Goal: Communication & Community: Answer question/provide support

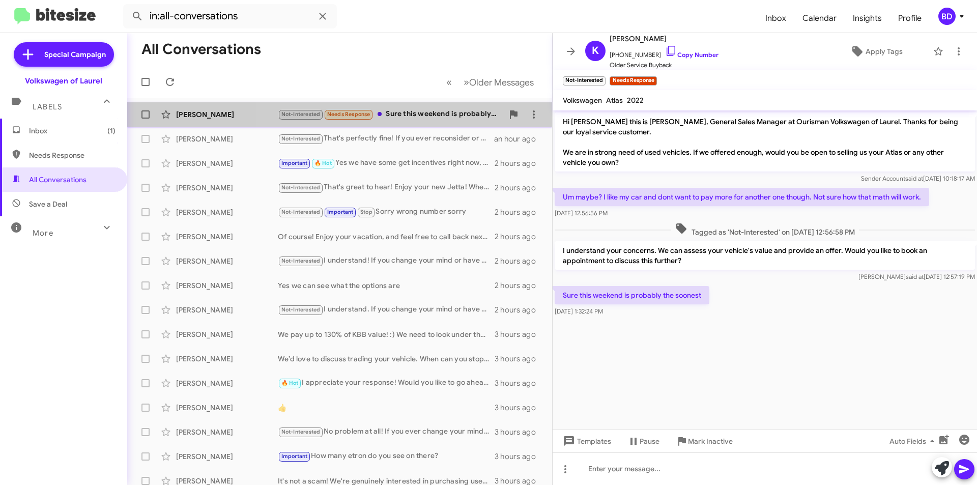
click at [443, 116] on div "Not-Interested Needs Response Sure this weekend is probably the soonest" at bounding box center [391, 114] width 226 height 12
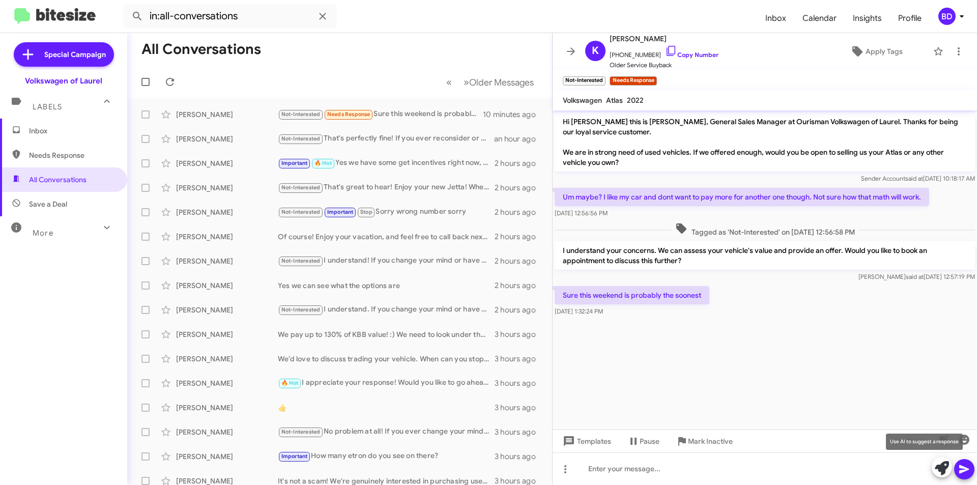
click at [945, 468] on icon at bounding box center [942, 468] width 14 height 14
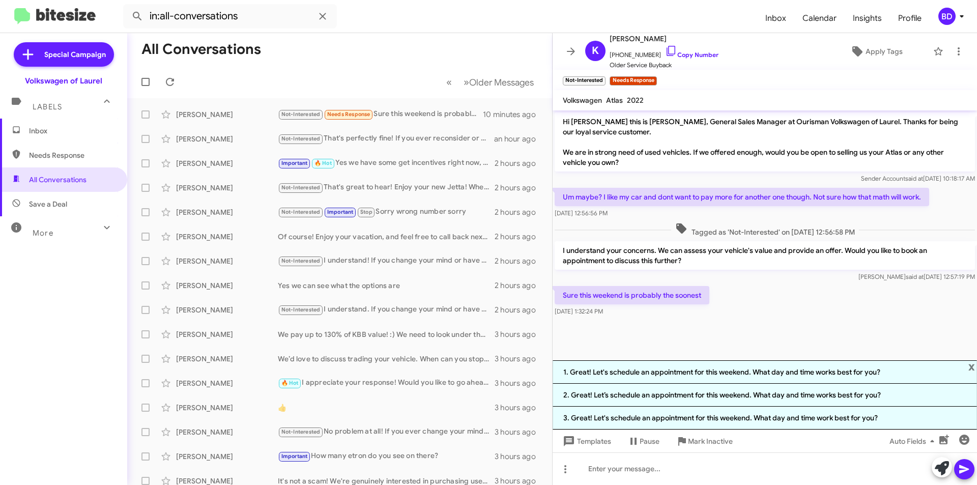
click at [738, 370] on li "1. Great! Let's schedule an appointment for this weekend. What day and time wor…" at bounding box center [765, 371] width 425 height 23
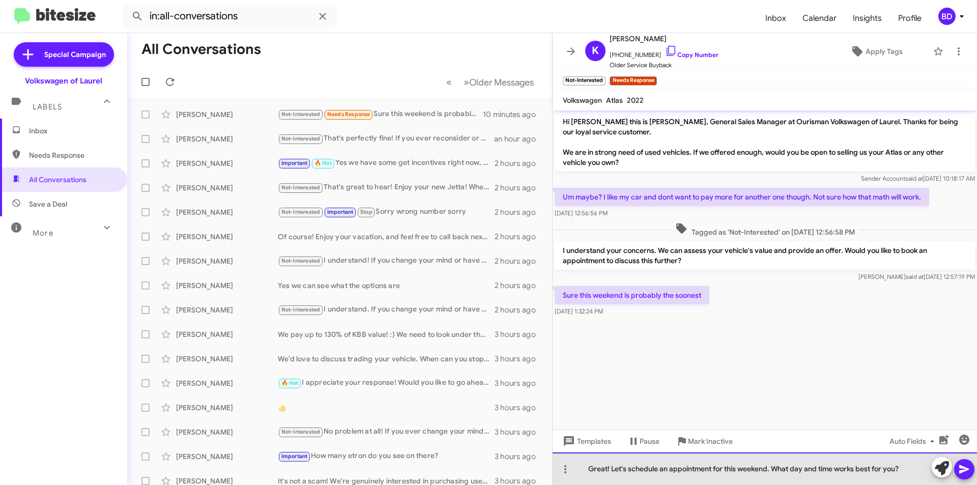
click at [769, 469] on div "Great! Let's schedule an appointment for this weekend. What day and time works …" at bounding box center [765, 469] width 425 height 33
drag, startPoint x: 788, startPoint y: 466, endPoint x: 817, endPoint y: 467, distance: 29.5
click at [817, 467] on div "Great! Let's schedule an appointment for this Saturday. What day and time works…" at bounding box center [765, 469] width 425 height 33
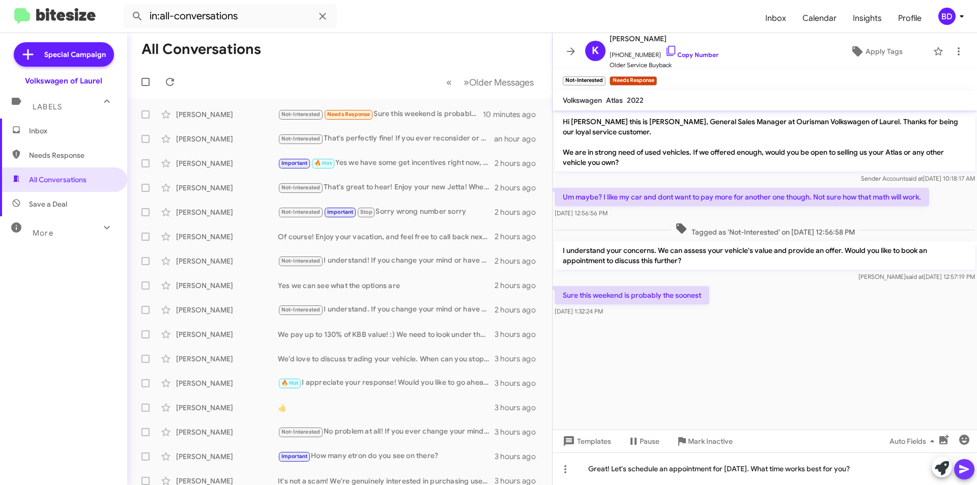
click at [960, 468] on icon at bounding box center [965, 469] width 12 height 12
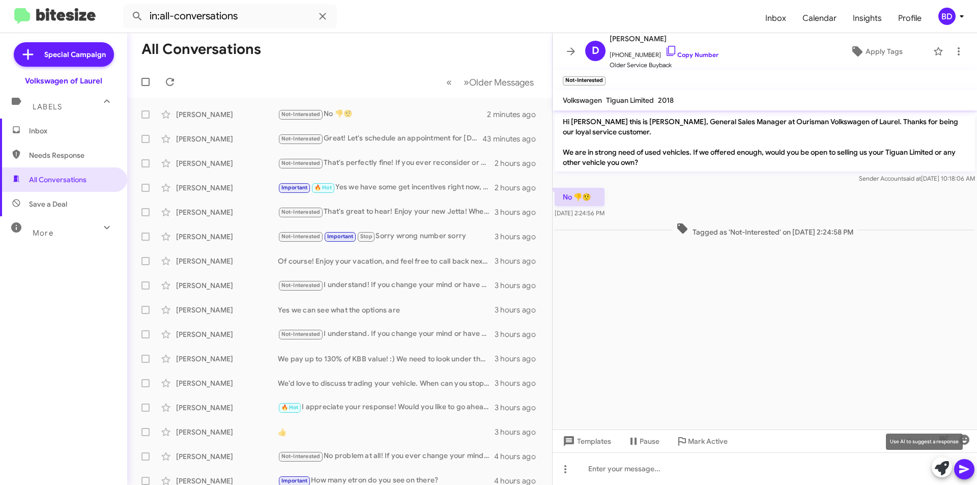
click at [942, 464] on icon at bounding box center [942, 468] width 14 height 14
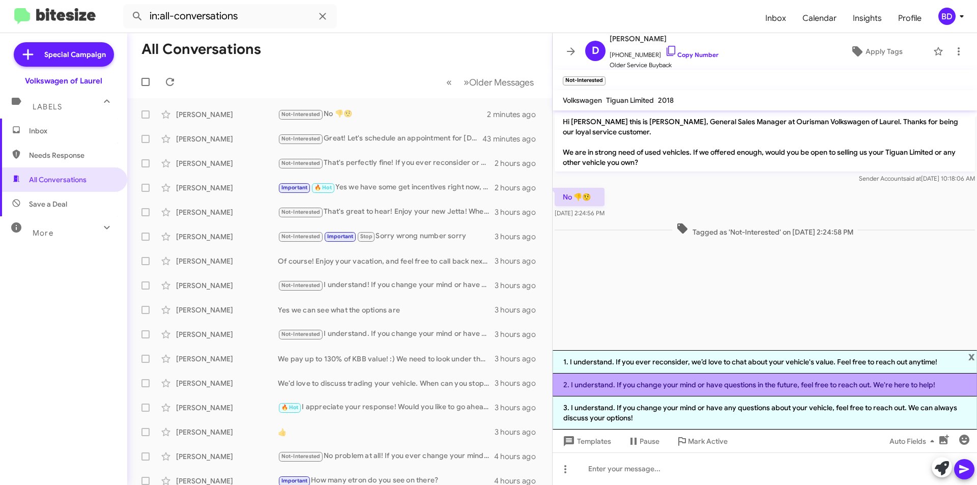
click at [736, 386] on li "2. I understand. If you change your mind or have questions in the future, feel …" at bounding box center [765, 385] width 425 height 23
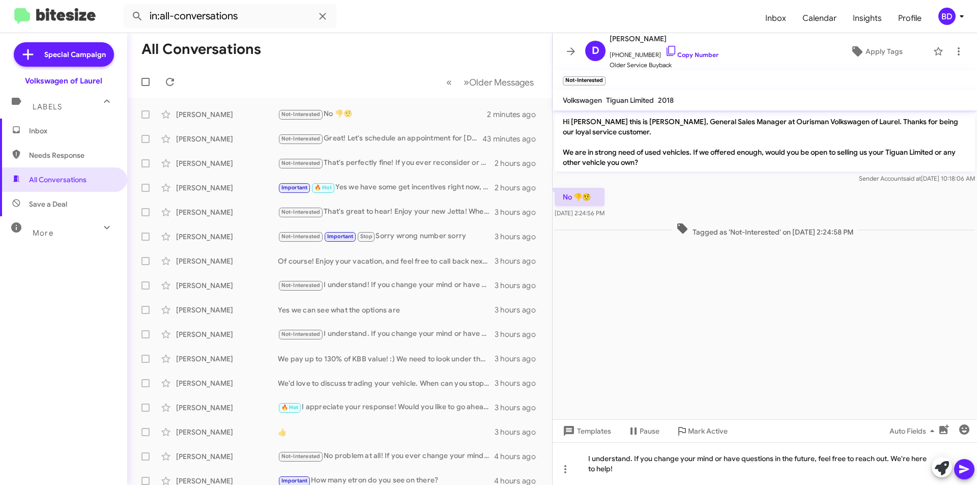
click at [959, 471] on icon at bounding box center [965, 469] width 12 height 12
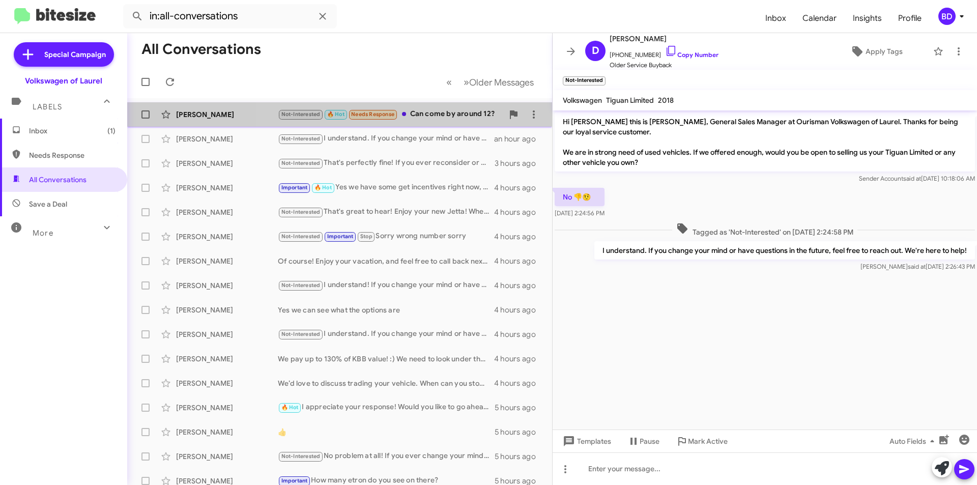
click at [426, 110] on div "Not-Interested 🔥 Hot Needs Response Can come by around 12?" at bounding box center [391, 114] width 226 height 12
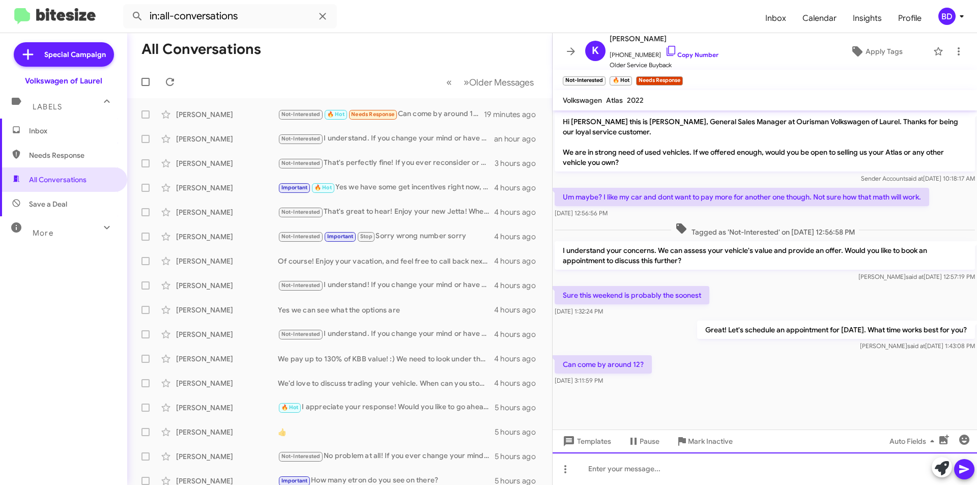
click at [903, 467] on div at bounding box center [765, 469] width 425 height 33
click at [938, 468] on icon at bounding box center [942, 468] width 14 height 14
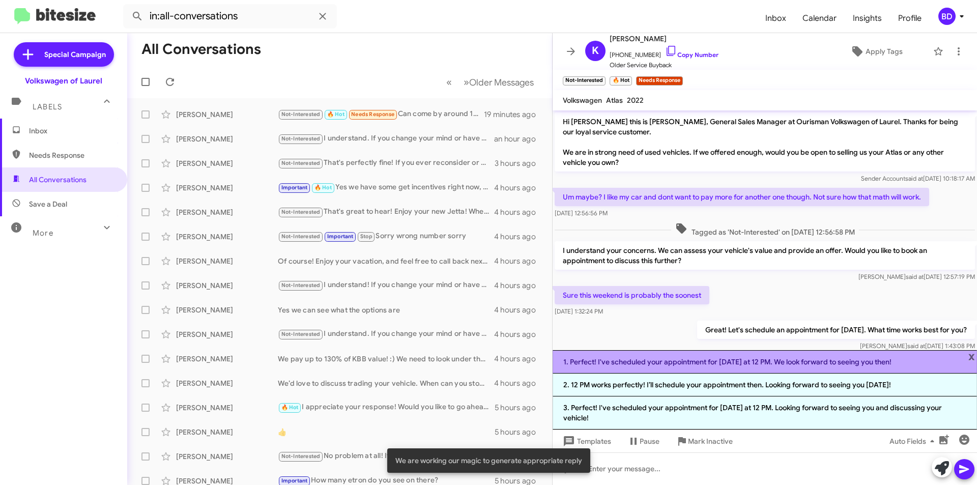
click at [655, 362] on li "1. Perfect! I've scheduled your appointment for Saturday at 12 PM. We look forw…" at bounding box center [765, 361] width 425 height 23
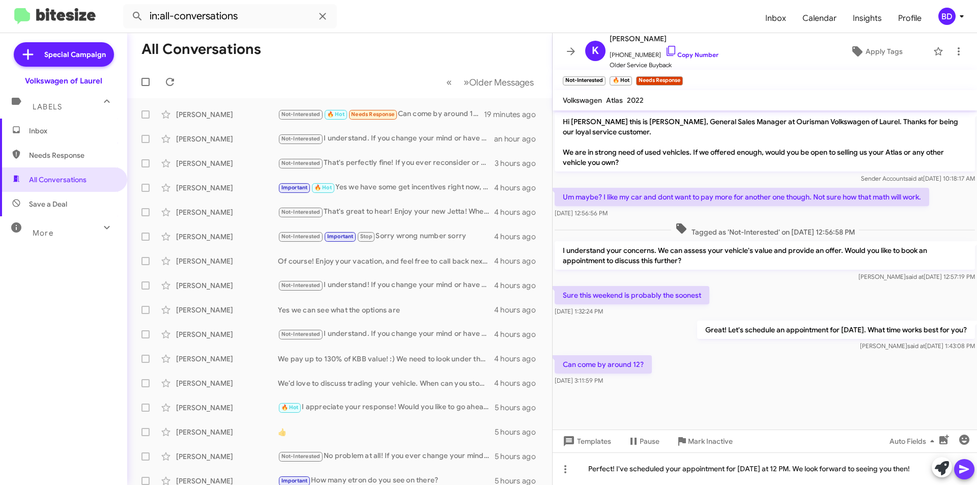
click at [965, 471] on icon at bounding box center [965, 469] width 10 height 9
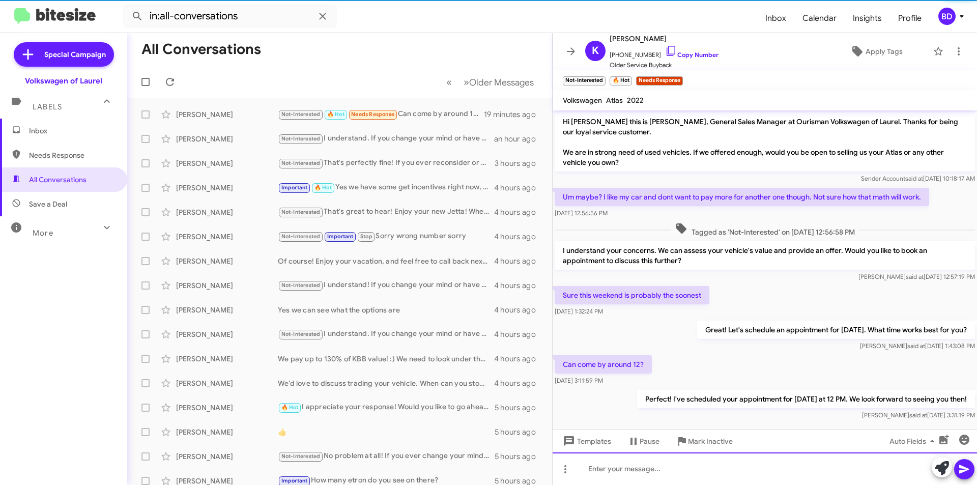
scroll to position [13, 0]
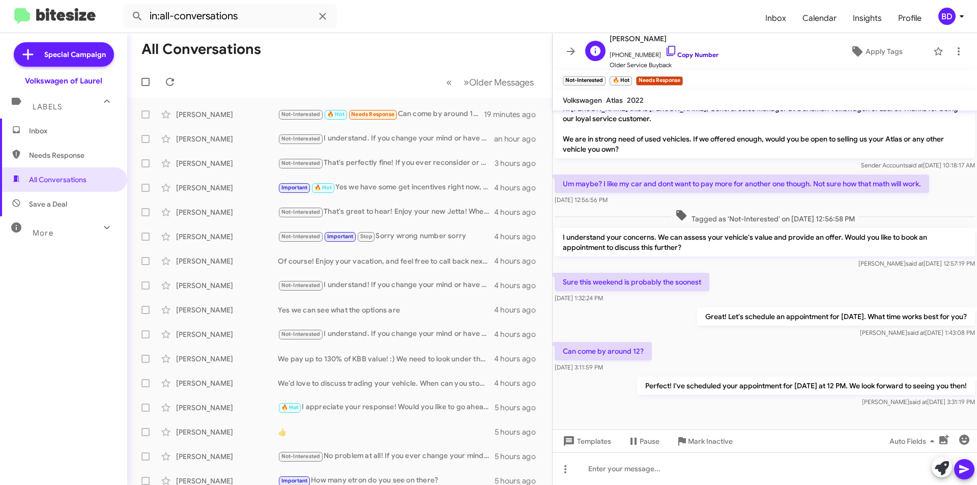
click at [696, 58] on link "Copy Number" at bounding box center [691, 55] width 53 height 8
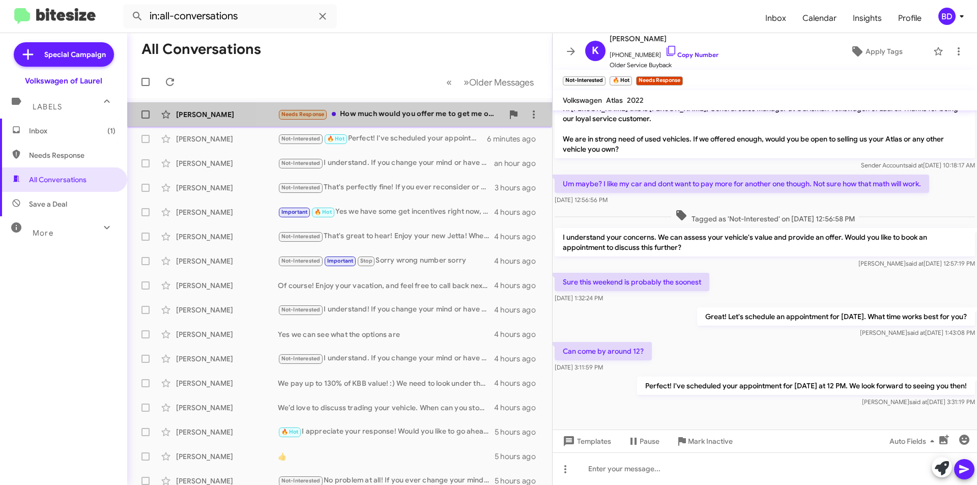
click at [401, 111] on div "Needs Response How much would you offer me to get me out of my lease on my Golf…" at bounding box center [391, 114] width 226 height 12
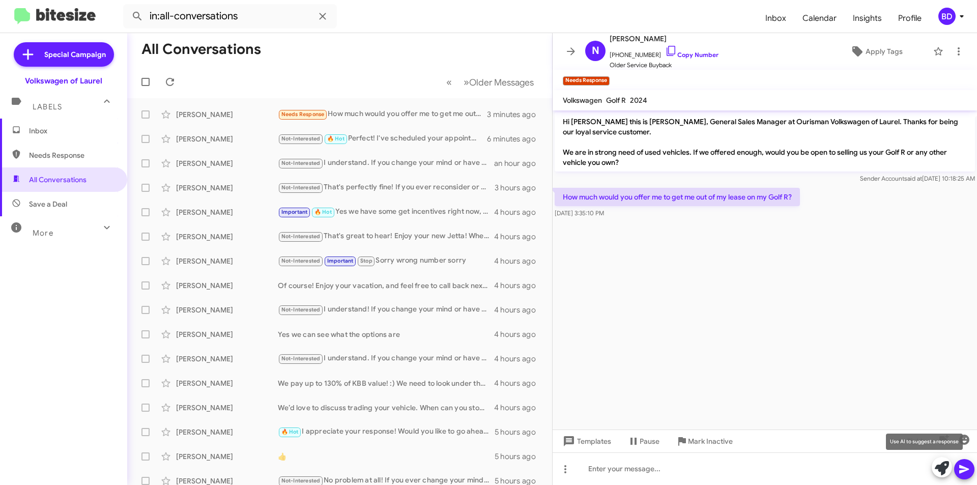
click at [945, 470] on icon at bounding box center [942, 468] width 14 height 14
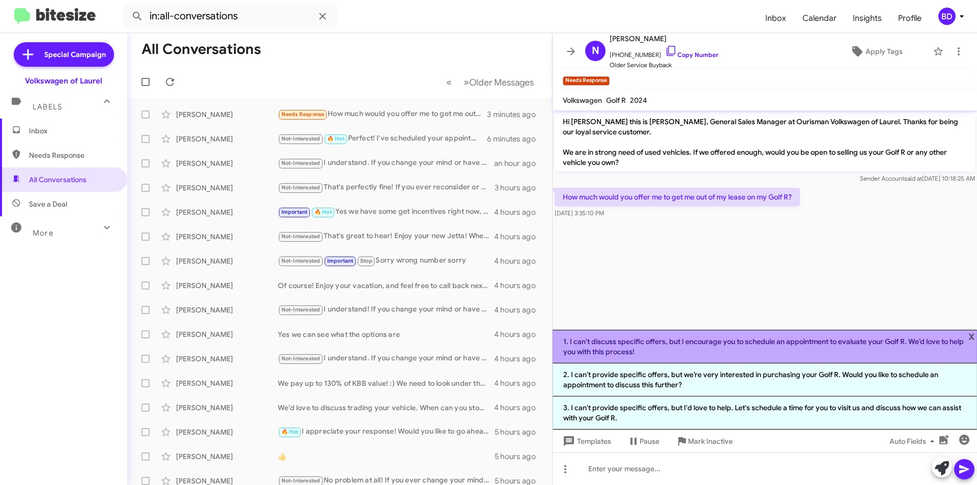
click at [678, 348] on li "1. I can't discuss specific offers, but I encourage you to schedule an appointm…" at bounding box center [765, 347] width 425 height 34
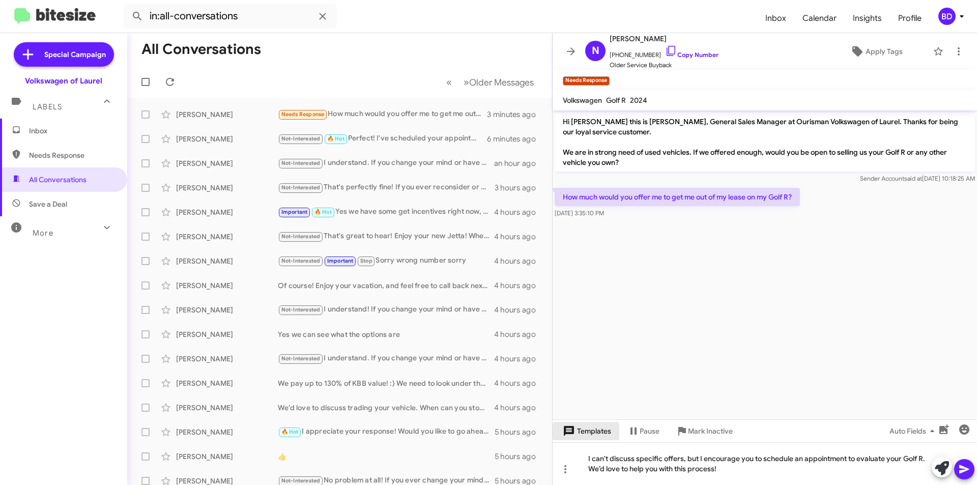
click at [593, 434] on span "Templates" at bounding box center [586, 431] width 50 height 18
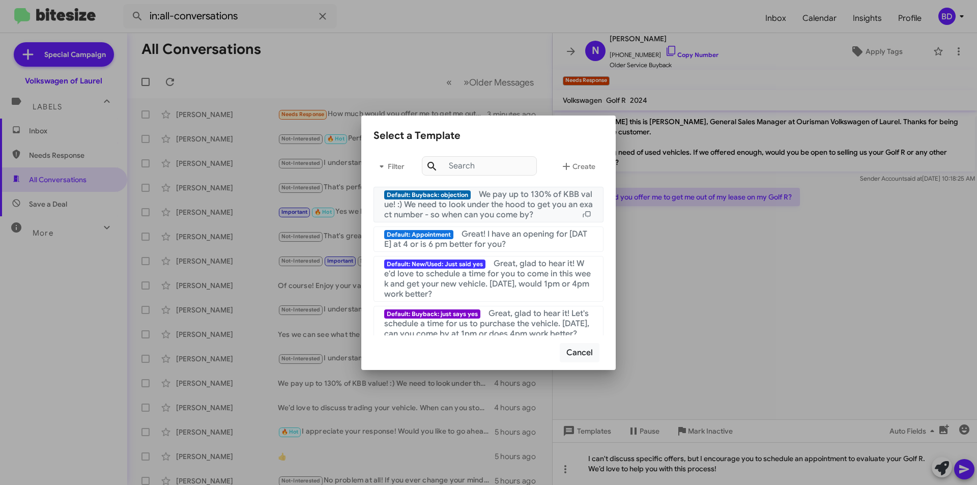
click at [488, 206] on span "We pay up to 130% of KBB value! :) We need to look under the hood to get you an…" at bounding box center [488, 204] width 209 height 31
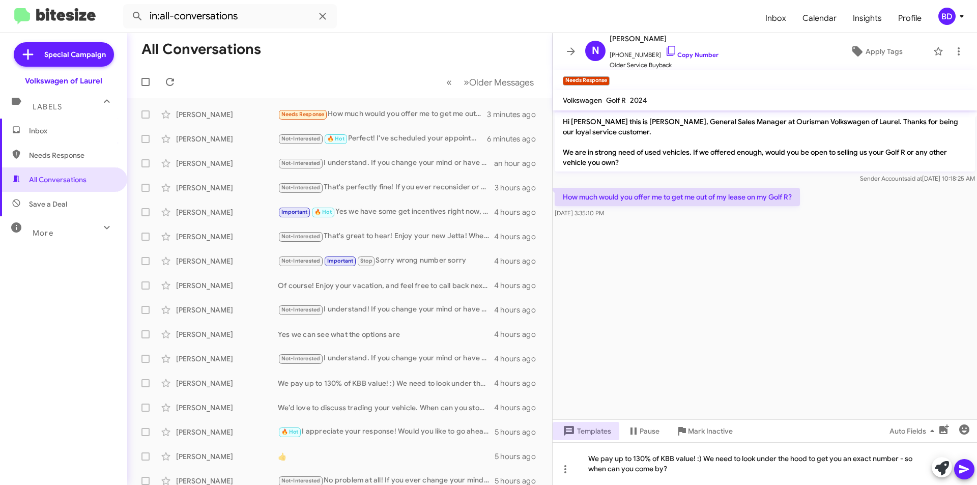
click at [967, 468] on icon at bounding box center [965, 469] width 12 height 12
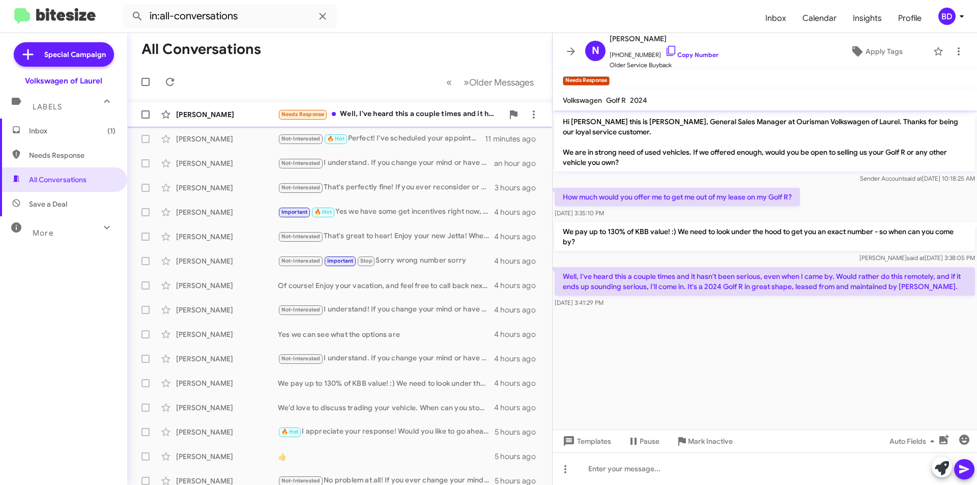
click at [444, 110] on div "Needs Response Well, I've heard this a couple times and it hasn't been serious,…" at bounding box center [391, 114] width 226 height 12
click at [940, 470] on icon at bounding box center [942, 468] width 14 height 14
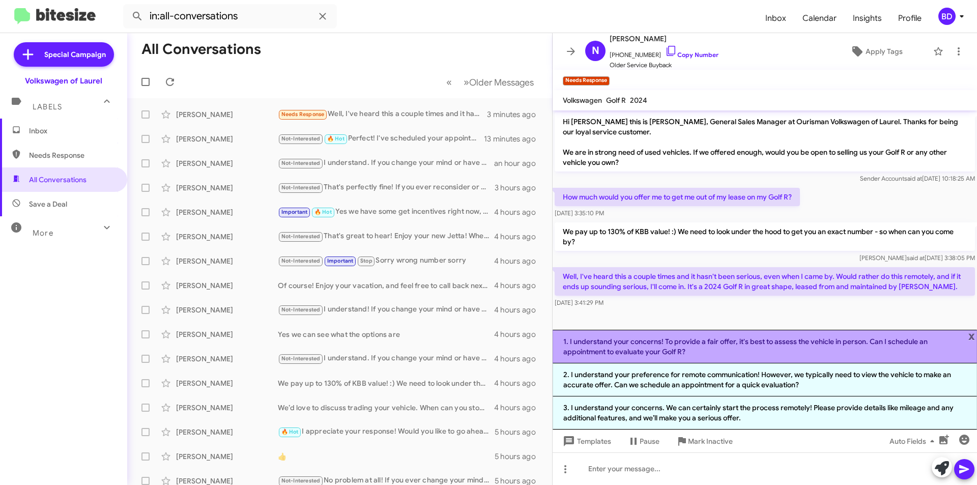
click at [729, 351] on li "1. I understand your concerns! To provide a fair offer, it's best to assess the…" at bounding box center [765, 347] width 425 height 34
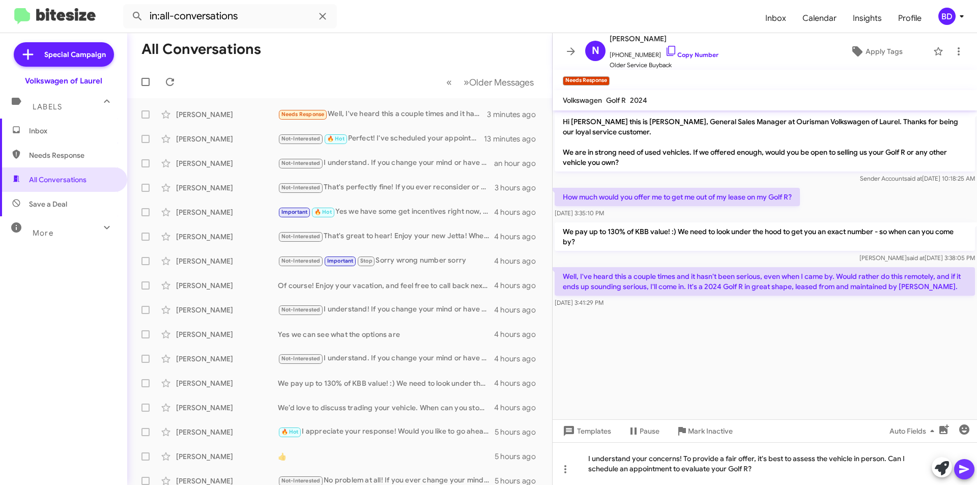
click at [966, 473] on icon at bounding box center [965, 469] width 12 height 12
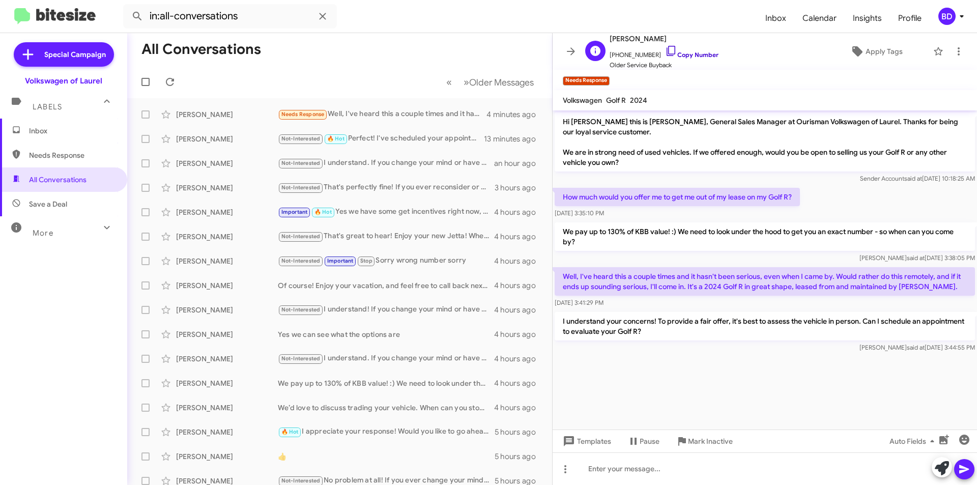
click at [682, 52] on link "Copy Number" at bounding box center [691, 55] width 53 height 8
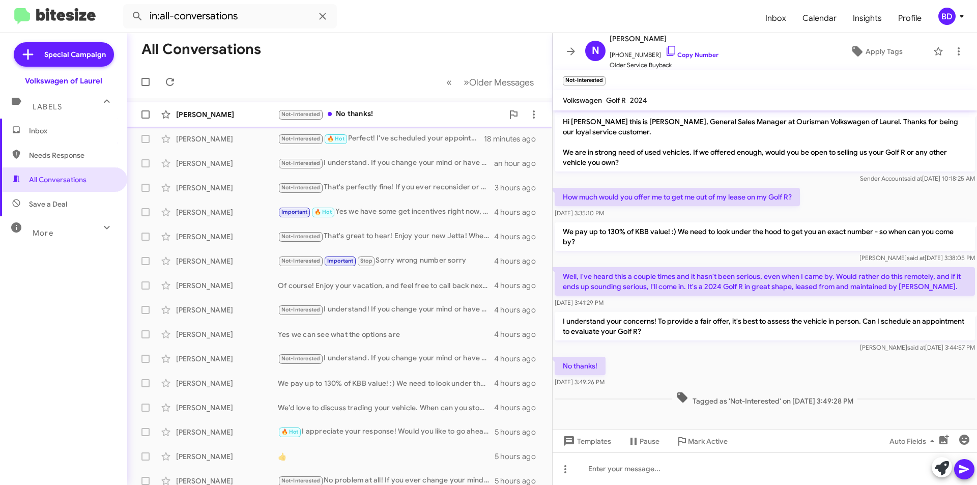
click at [357, 115] on div "Not-Interested No thanks!" at bounding box center [391, 114] width 226 height 12
click at [943, 468] on icon at bounding box center [942, 468] width 14 height 14
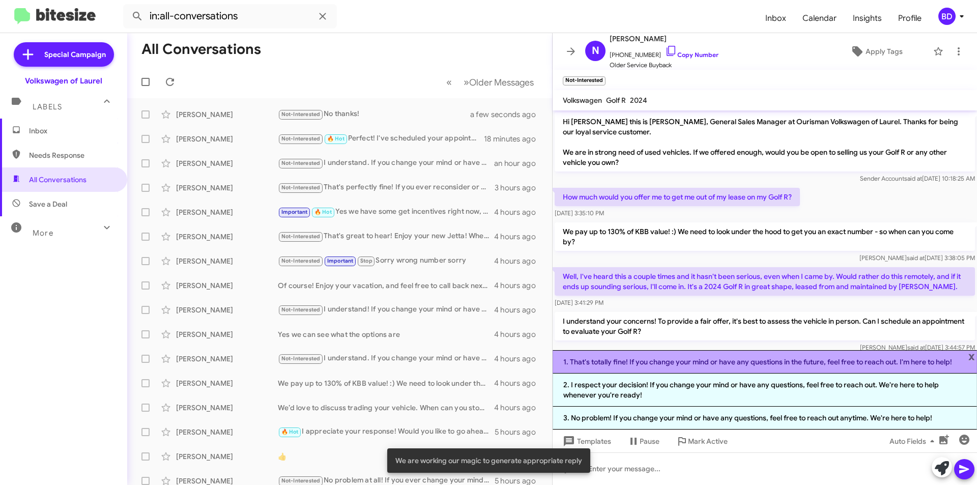
click at [723, 363] on li "1. That's totally fine! If you change your mind or have any questions in the fu…" at bounding box center [765, 361] width 425 height 23
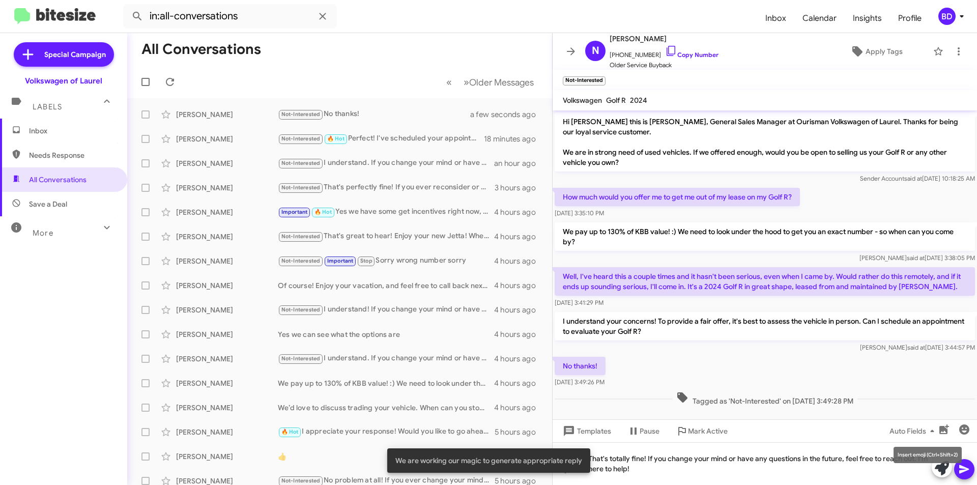
click at [960, 469] on mat-tooltip-component "Insert emoji (Ctrl+Shift+2)" at bounding box center [928, 455] width 82 height 31
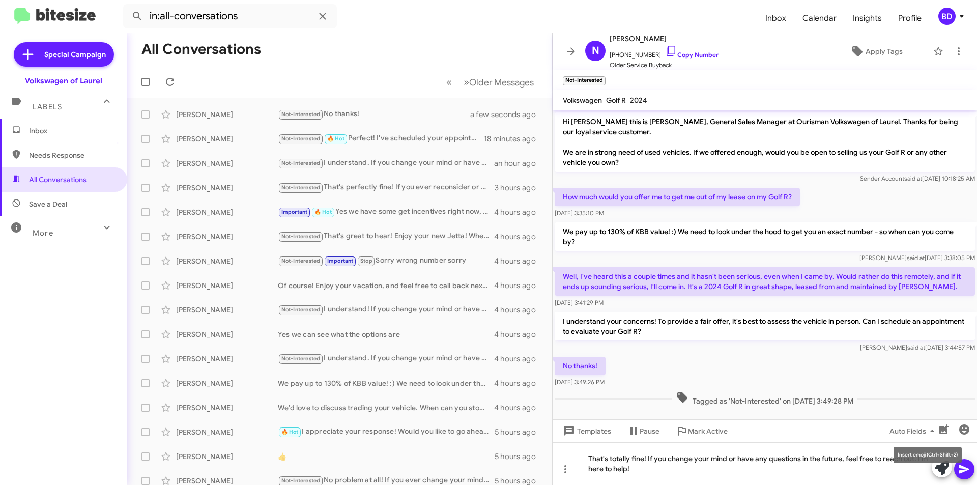
click at [963, 467] on mat-tooltip-component "Insert emoji (Ctrl+Shift+2)" at bounding box center [928, 455] width 82 height 31
click at [963, 469] on icon at bounding box center [965, 469] width 12 height 12
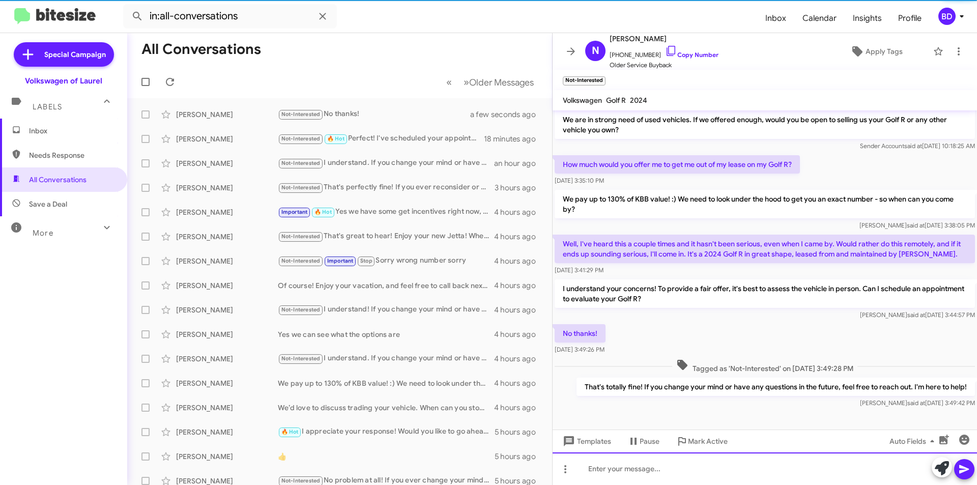
scroll to position [34, 0]
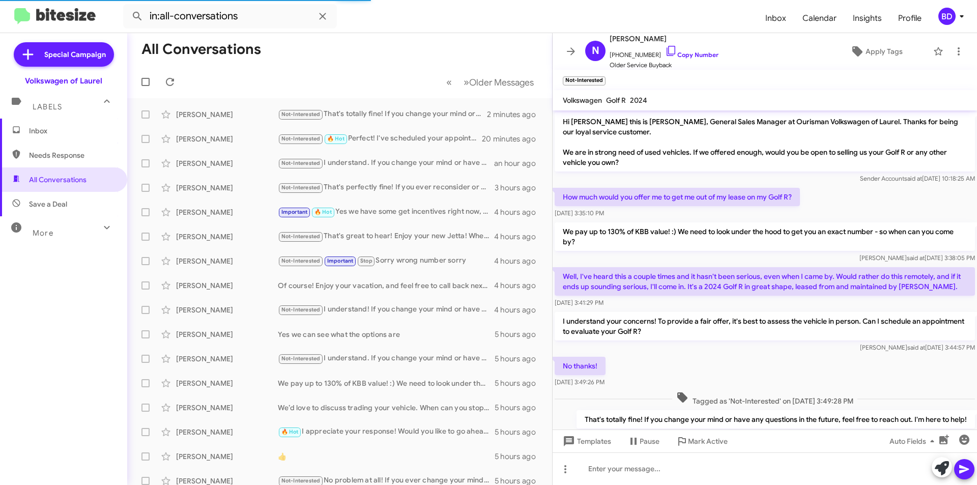
scroll to position [34, 0]
